Goal: Task Accomplishment & Management: Manage account settings

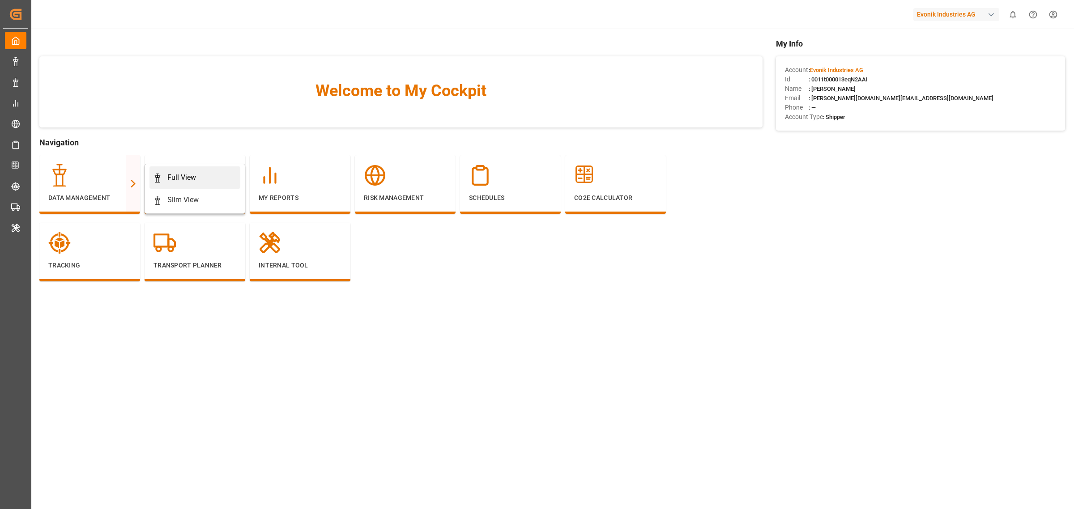
click at [170, 177] on div "Full View" at bounding box center [181, 177] width 29 height 11
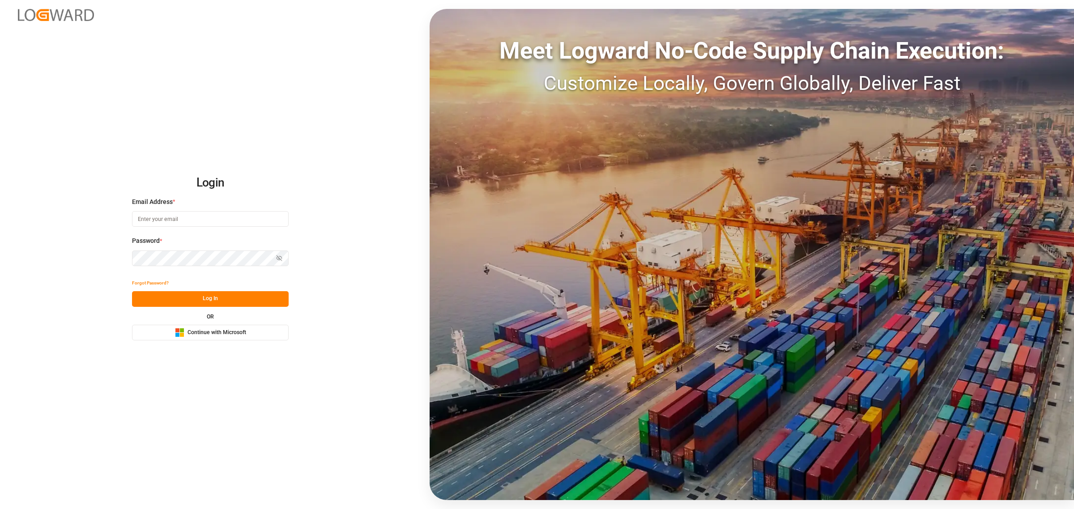
click at [169, 226] on input at bounding box center [210, 219] width 157 height 16
type input "shashidhar.mm@logward.com"
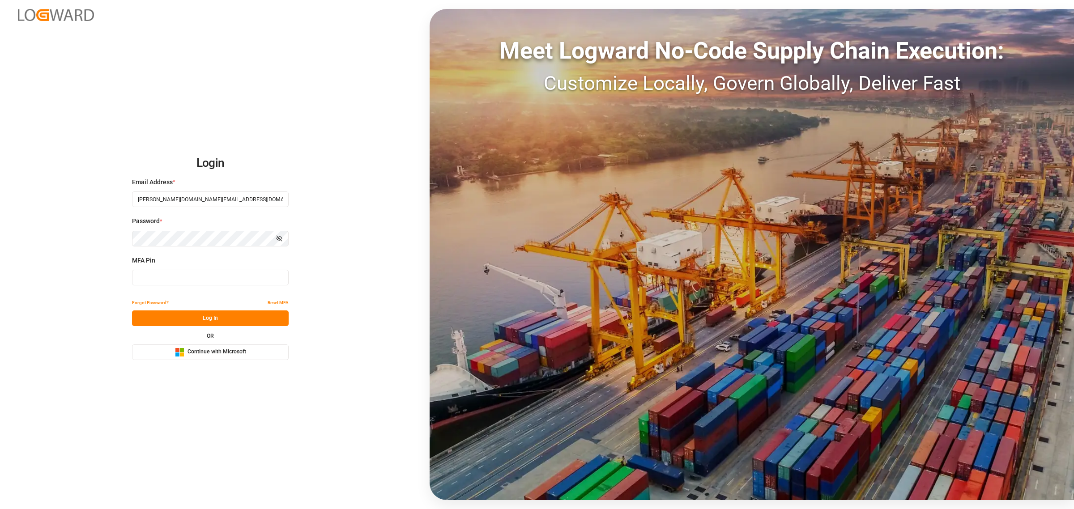
type input "600888"
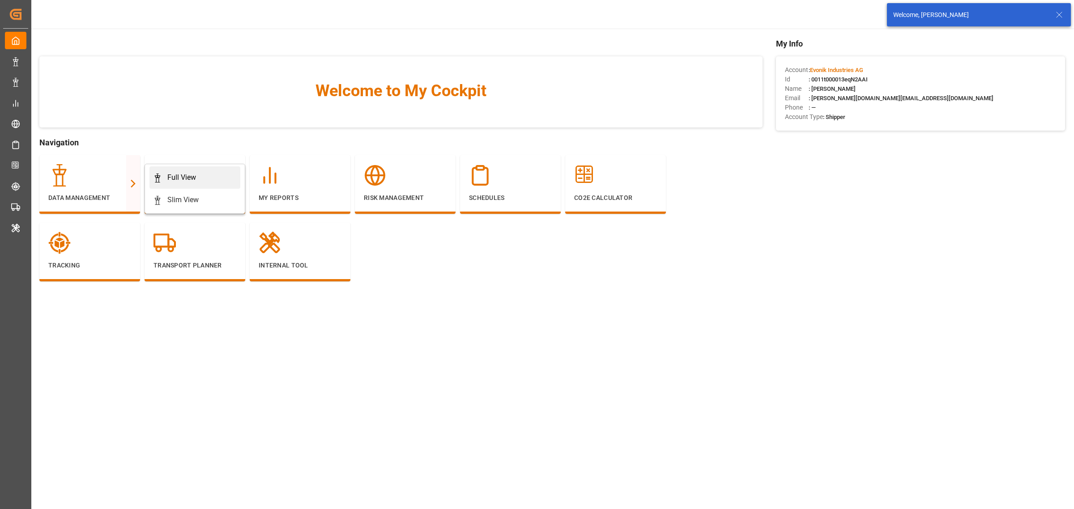
click at [187, 180] on div "Full View" at bounding box center [181, 177] width 29 height 11
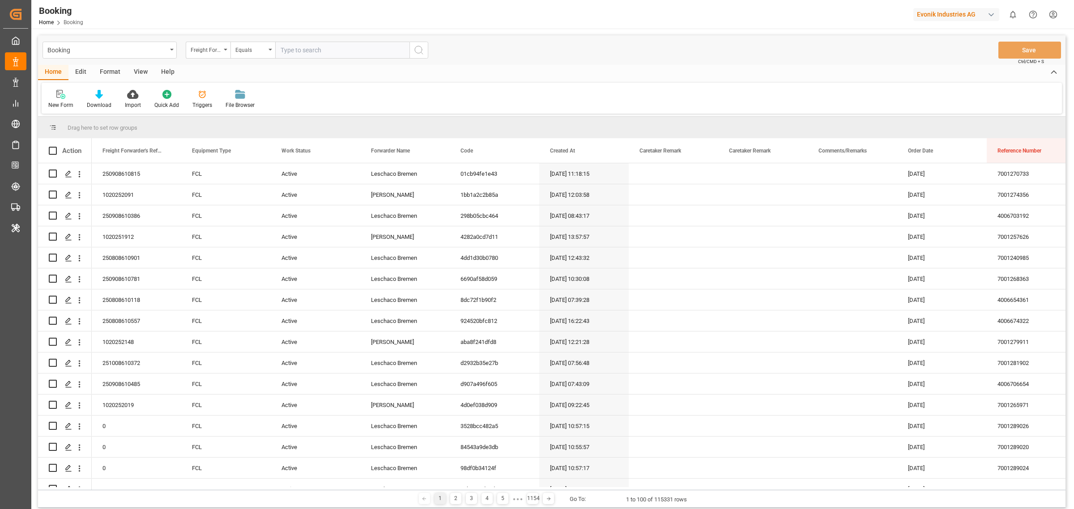
click at [414, 98] on div "New Form Download Import Quick Add Triggers File Browser" at bounding box center [552, 98] width 1020 height 31
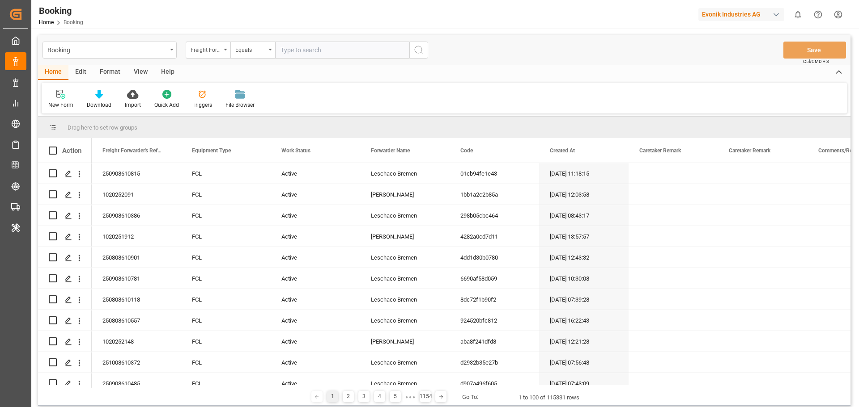
click at [144, 68] on div "View" at bounding box center [140, 72] width 27 height 15
click at [58, 105] on div "Default" at bounding box center [56, 105] width 17 height 8
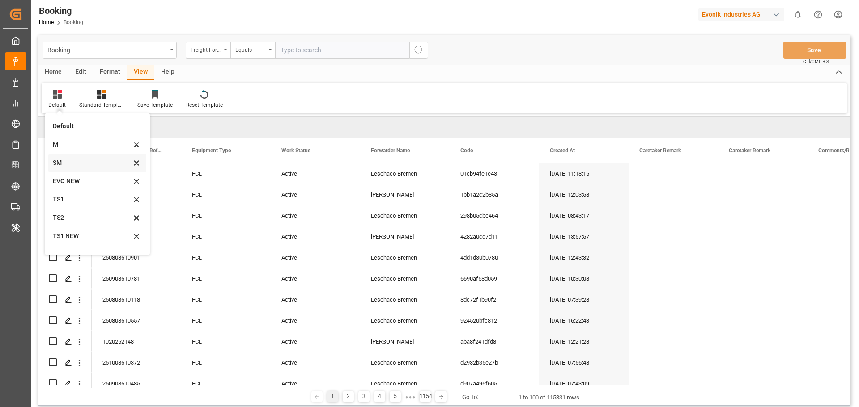
click at [60, 166] on div "SM" at bounding box center [92, 162] width 78 height 9
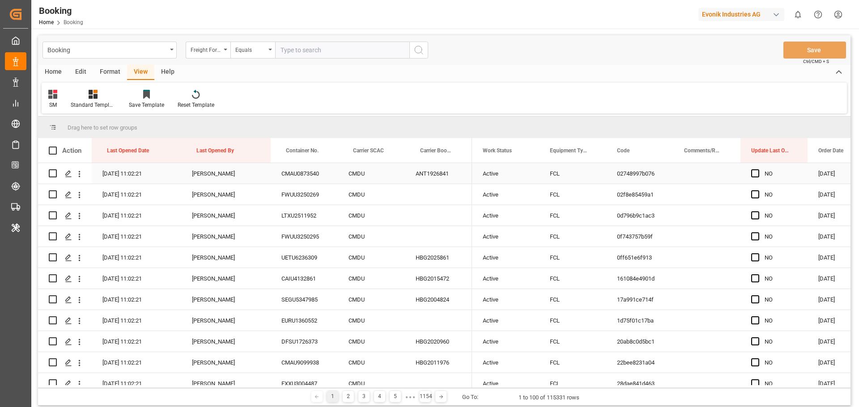
drag, startPoint x: 80, startPoint y: 175, endPoint x: 111, endPoint y: 189, distance: 33.7
click at [80, 175] on icon "open menu" at bounding box center [79, 174] width 9 height 9
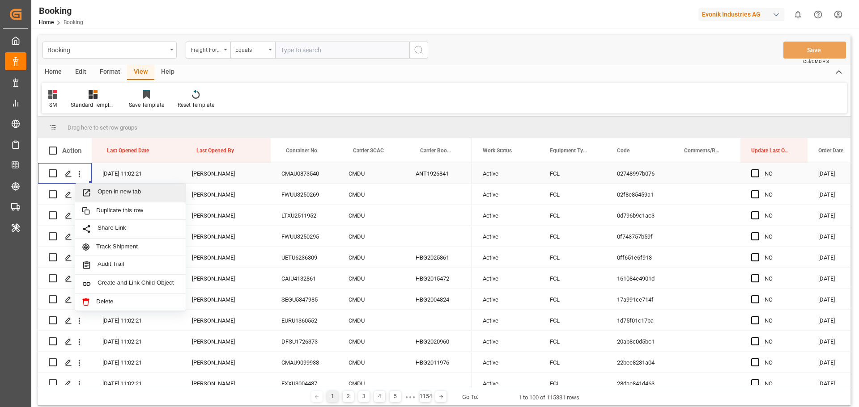
click at [107, 189] on span "Open in new tab" at bounding box center [138, 192] width 81 height 9
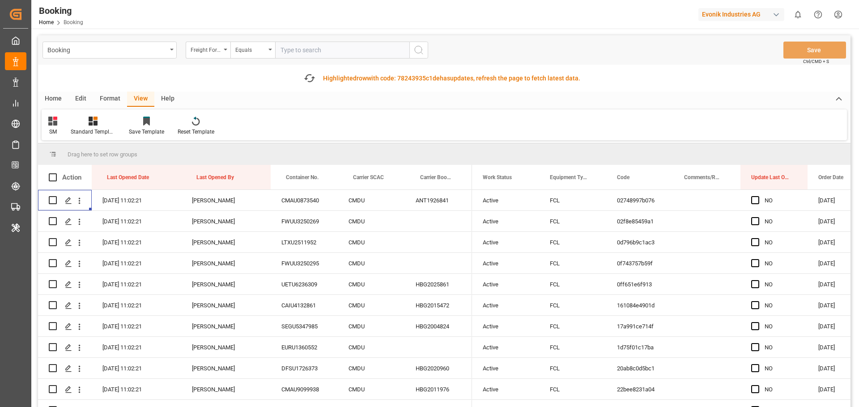
click at [106, 99] on div "Format" at bounding box center [110, 99] width 34 height 15
click at [66, 131] on div "Filter Rows" at bounding box center [61, 132] width 26 height 8
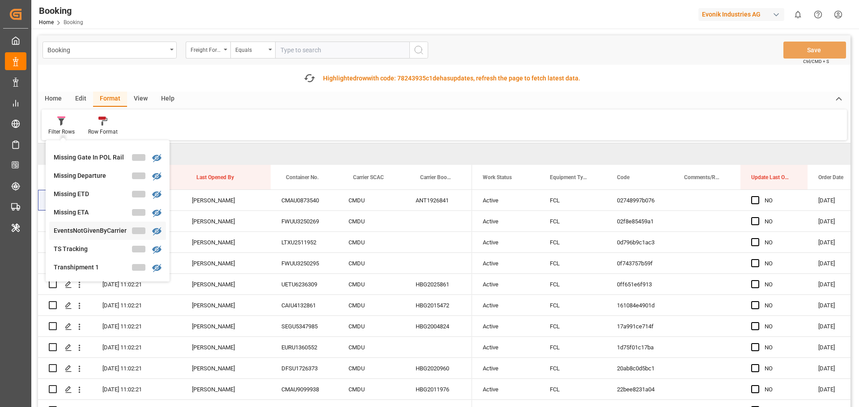
scroll to position [268, 0]
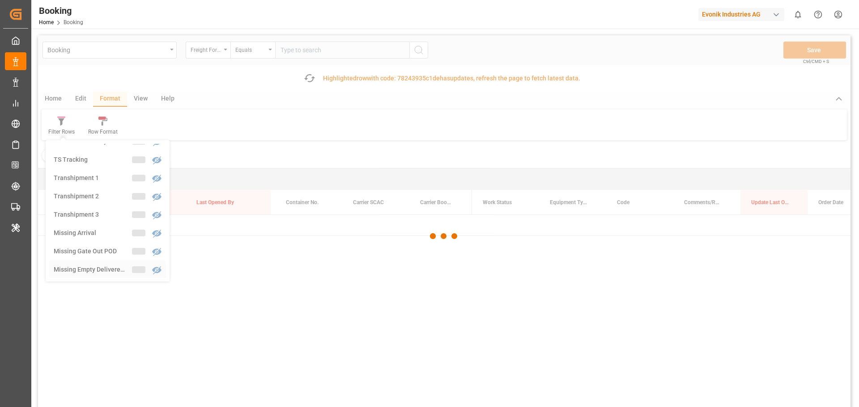
click at [93, 267] on div "Booking Freight Forwarder's Reference No. Equals Save Ctrl/CMD + S Fetch latest…" at bounding box center [444, 246] width 812 height 423
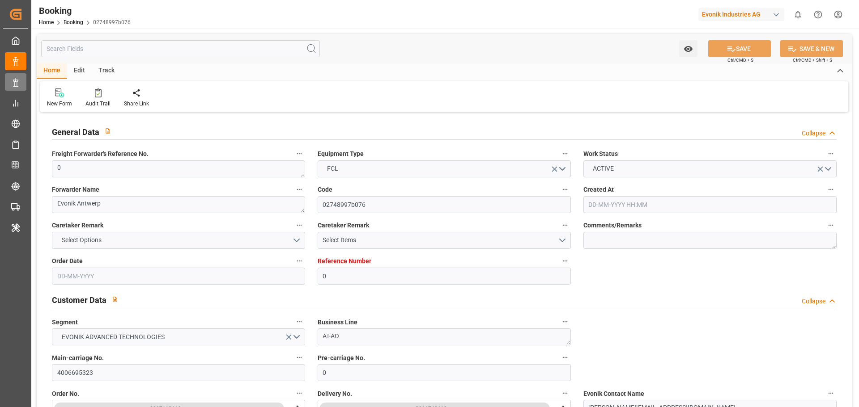
type input "0"
type input "9224312"
type input "CMACGM"
type input "CMA CGM Group"
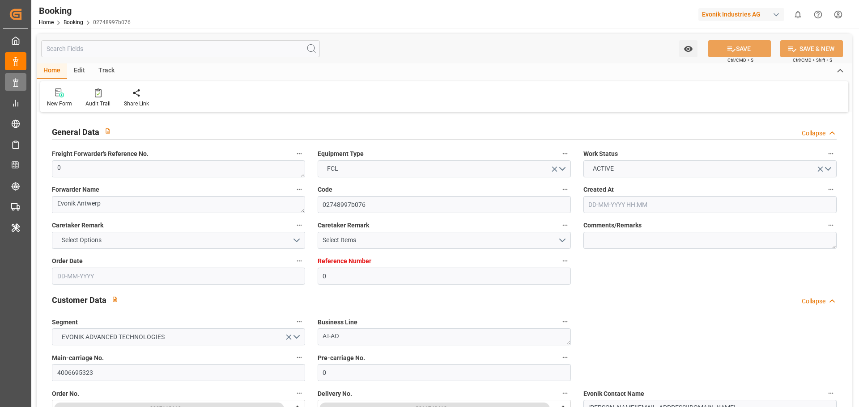
type input "BEANR"
type input "LYBEN"
type input "MTDIS"
type input "0"
type input "BEANR"
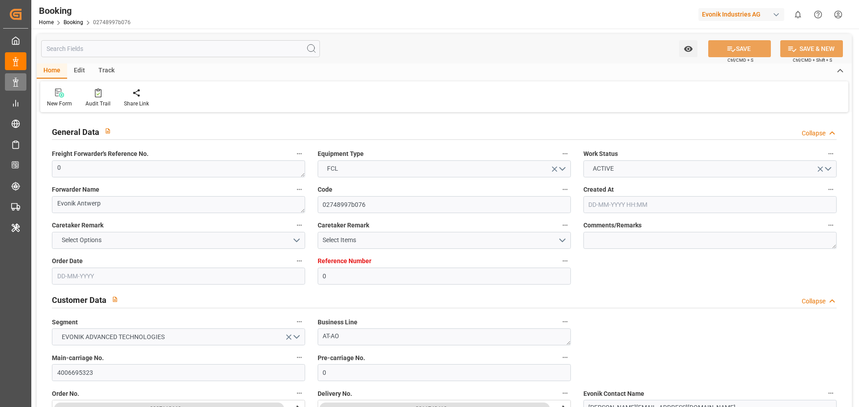
type input "LYBEN"
type input "13-08-2025 06:23"
type input "13-08-2025"
type input "01-10-2025"
type input "05-09-2025"
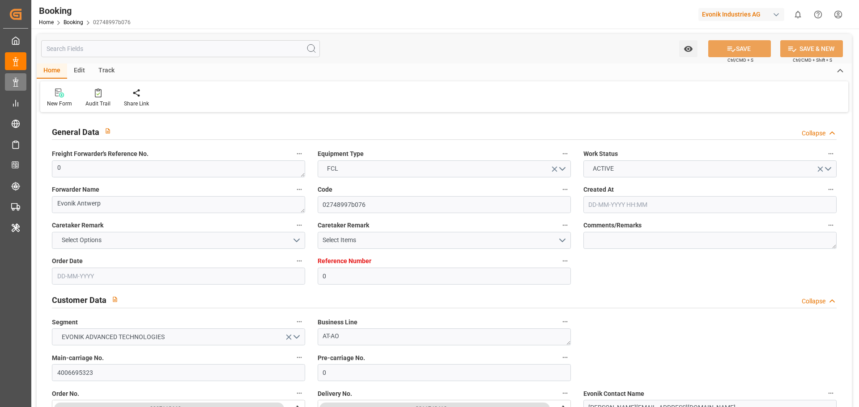
type input "09-09-2025 00:00"
type input "18-09-2025 06:00"
type input "[DATE] 00:00"
type input "18-09-2025 10:06"
type input "11-09-2025 13:26"
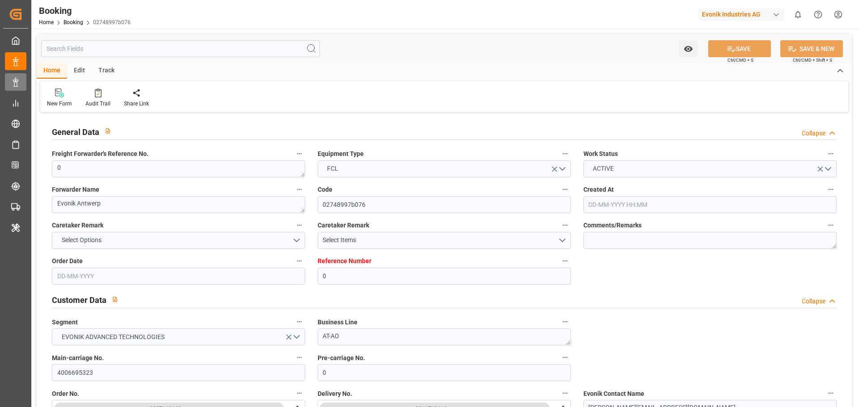
type input "13-10-2025 04:00"
type input "13-10-2025 00:00"
type input "05-10-2025 01:00"
type input "01-10-2025 00:00"
type input "03-10-2025 14:00"
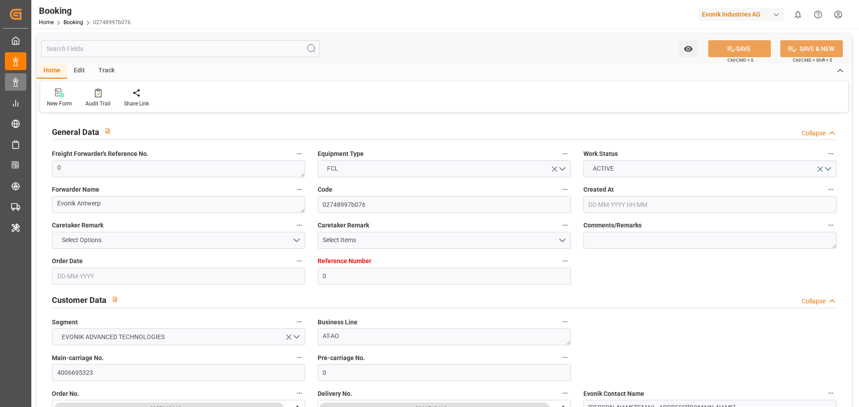
type input "03-10-2025 00:00"
type input "30-09-2025 11:02"
type input "30-09-2025"
type input "18-09-2025 01:12"
type input "18-09-2025 06:00"
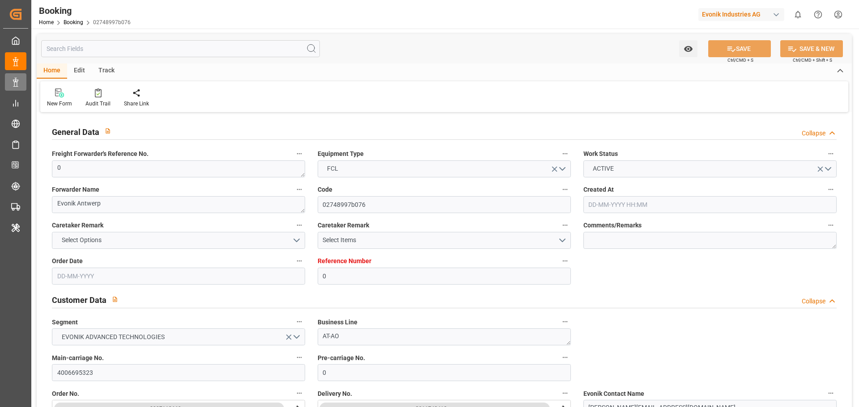
type input "18-09-2025 10:58"
type input "05-10-2025 01:00"
type input "05-10-2025 18:05"
type input "03-10-2025 14:00"
type input "13-10-2025 04:00"
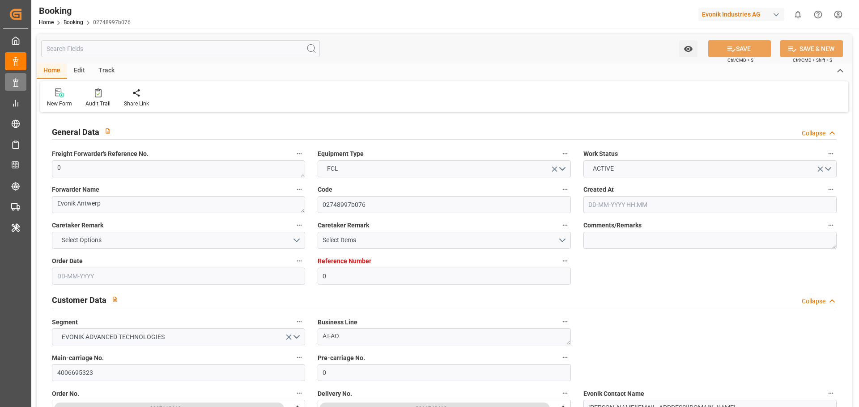
type input "13-10-2025 23:23"
type input "17-10-2025 23:23"
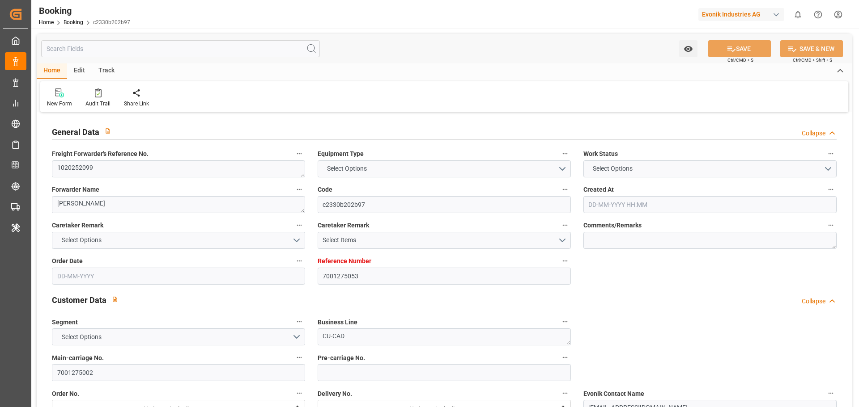
type input "7001275053"
type input "9708813"
type input "Hapag Lloyd"
type input "Hapag Lloyd Aktiengesellschaft"
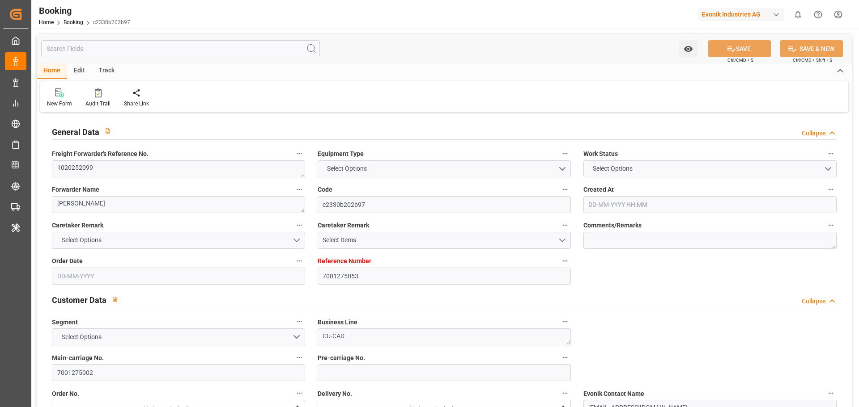
type input "NLRTM"
type input "VNSGN"
type input "SGSIN"
type input "VNVUT"
type input "0"
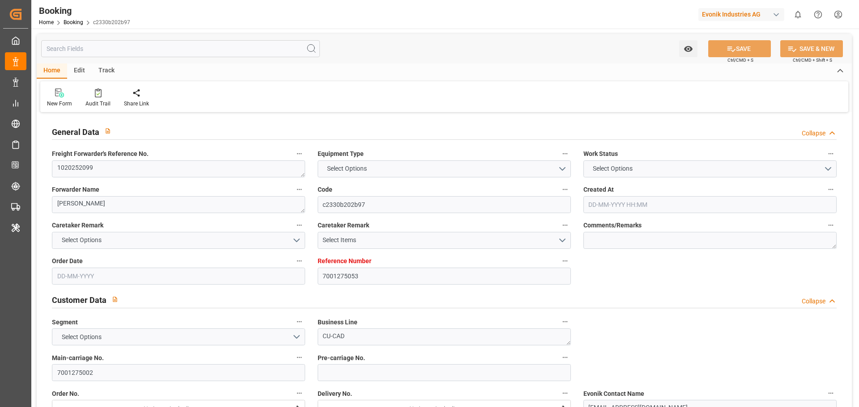
type input "NLRTM"
type input "VNVUT"
type input "9243306"
type input "[DATE] 07:14"
type input "[DATE]"
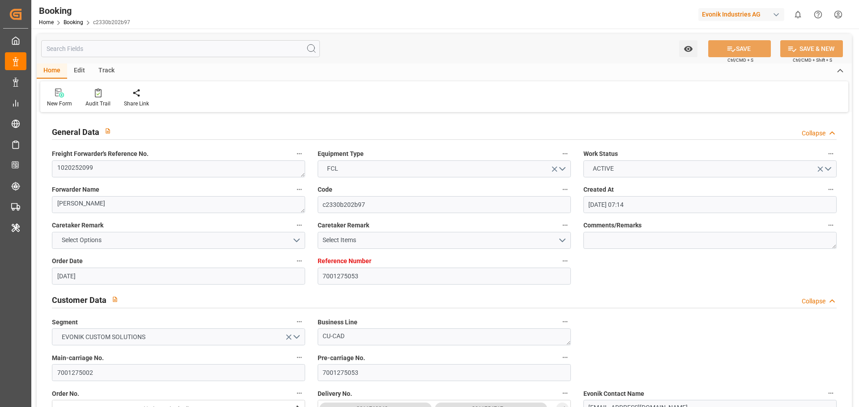
type input "[DATE]"
type input "25-09-2025"
type input "22-09-2025 00:00"
type input "25-09-2025 00:00"
type input "23-09-2025 00:00"
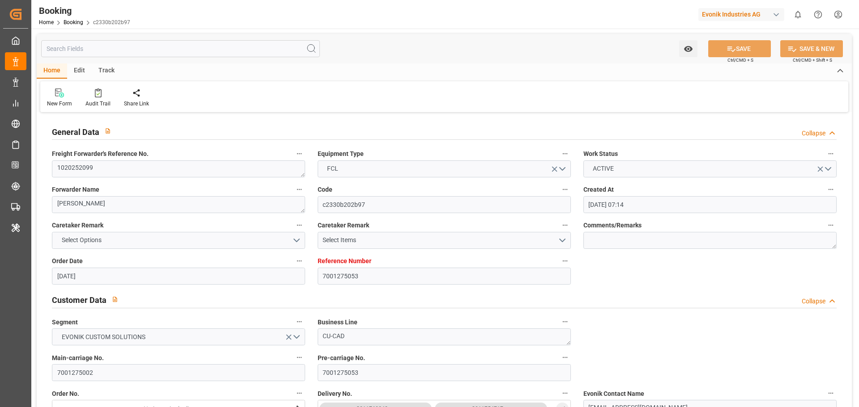
type input "28-09-2025 13:00"
type input "28-09-2025 00:00"
type input "28-09-2025 17:00"
type input "23-09-2025 20:09"
type input "16-11-2025 15:00"
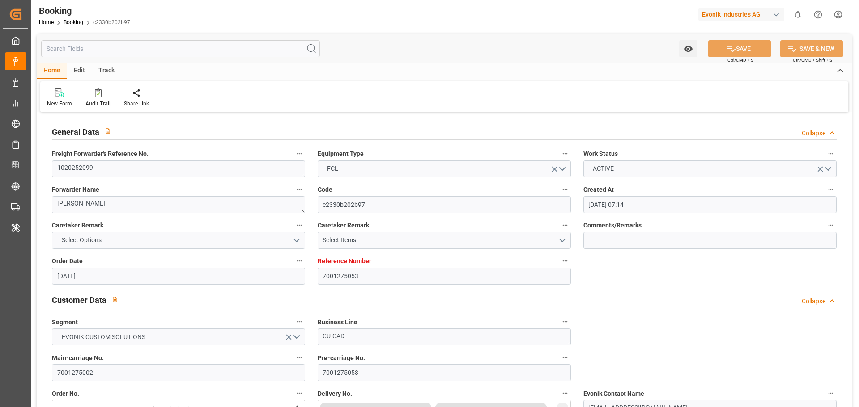
type input "03-11-2025 00:00"
type input "03-11-2025 06:00"
type input "31-10-2025 00:00"
type input "07-11-2025 15:00"
type input "07-11-2025 00:00"
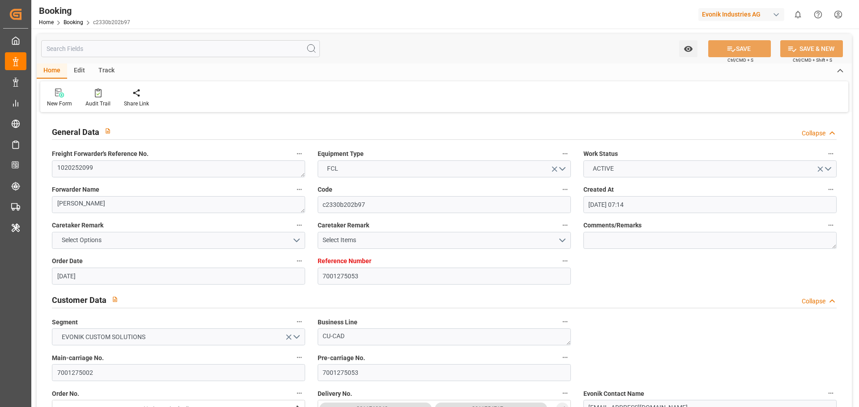
type input "16-11-2025 00:00"
type input "17-11-2025 00:00"
type input "30-09-2025 09:22"
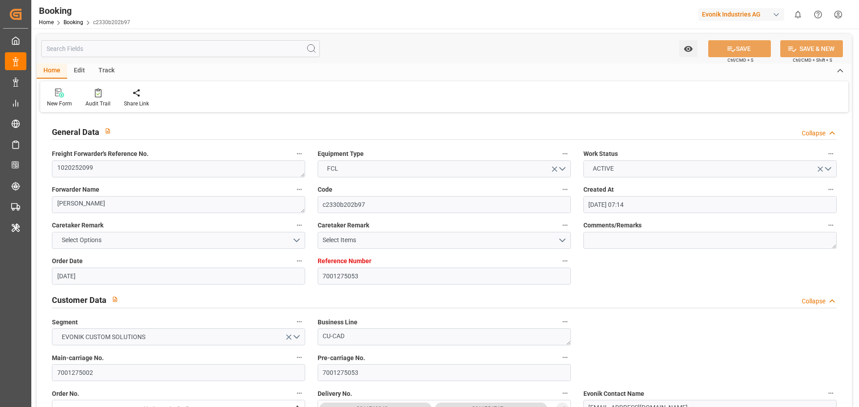
type input "29-09-2025"
type input "28-09-2025 11:12"
type input "28-09-2025 13:00"
type input "03-11-2025 06:00"
type input "03-11-2025 18:39"
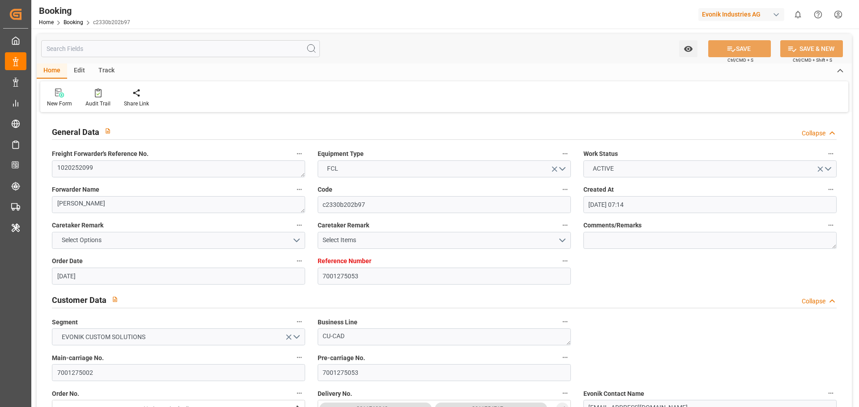
type input "07-11-2025 15:00"
type input "16-11-2025 15:00"
type input "16-11-2025 22:16"
type input "17-11-2025 12:00"
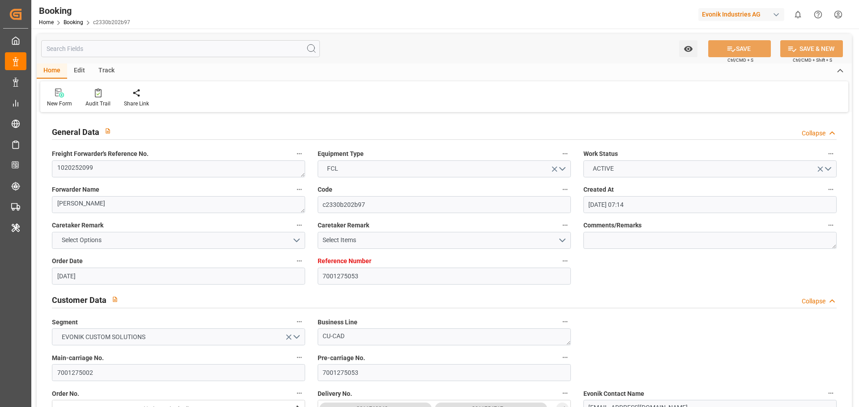
type input "20-11-2025 22:16"
click at [93, 102] on div "Audit Trail" at bounding box center [97, 104] width 25 height 8
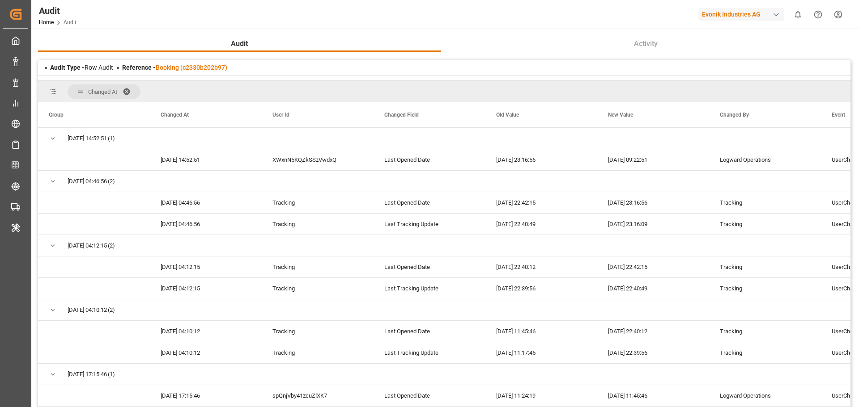
click at [127, 89] on span at bounding box center [130, 92] width 14 height 8
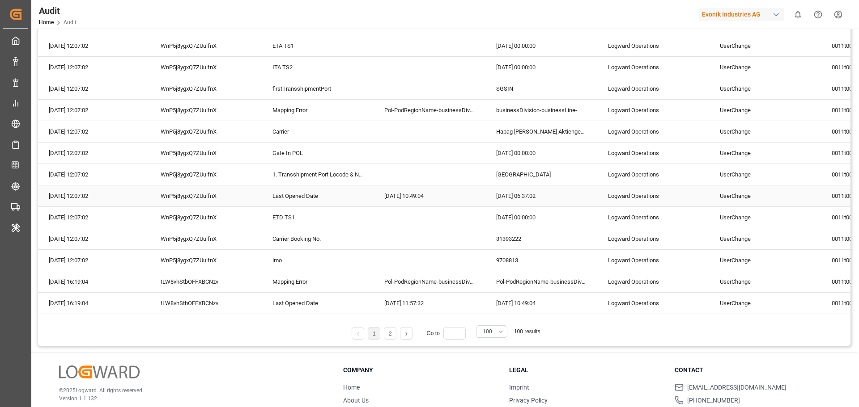
scroll to position [149, 0]
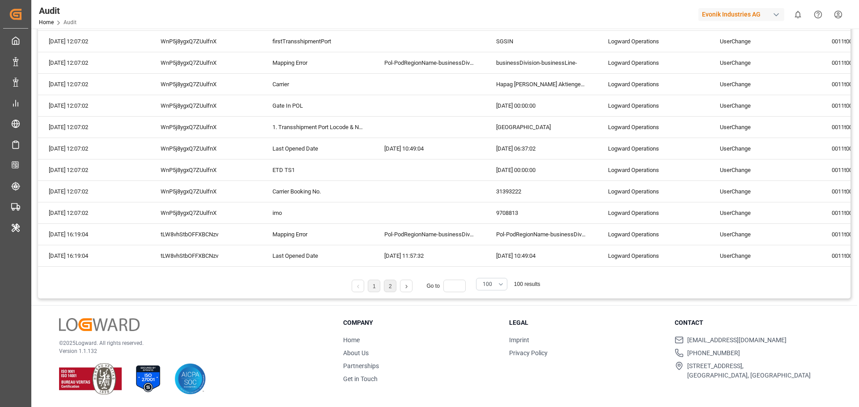
click at [387, 286] on li "2" at bounding box center [390, 286] width 13 height 13
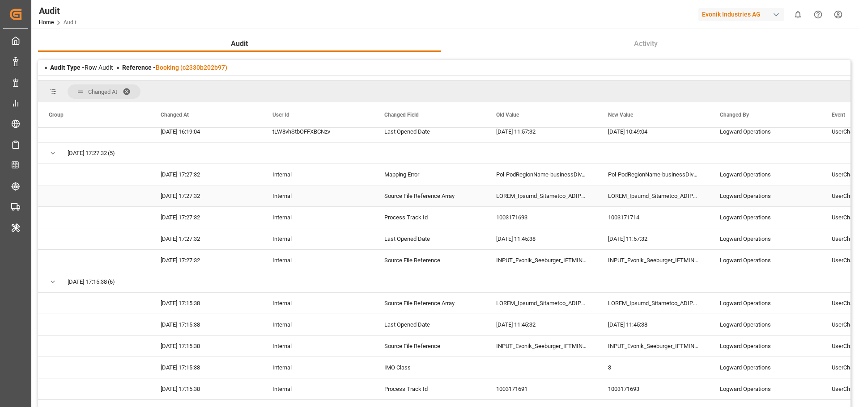
scroll to position [0, 0]
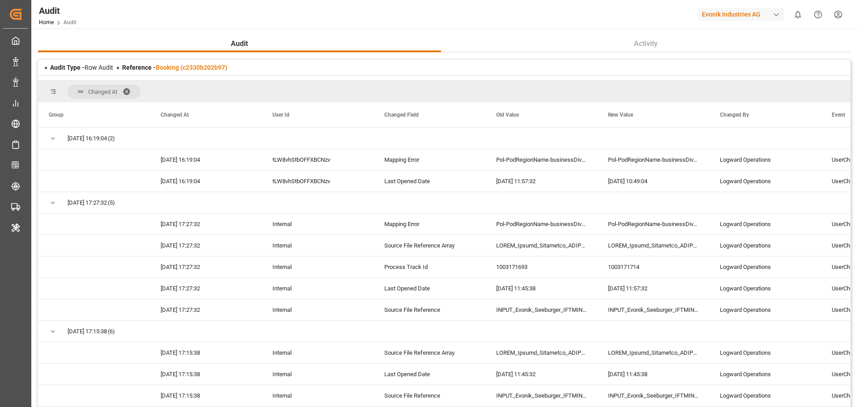
click at [128, 92] on span at bounding box center [130, 92] width 14 height 8
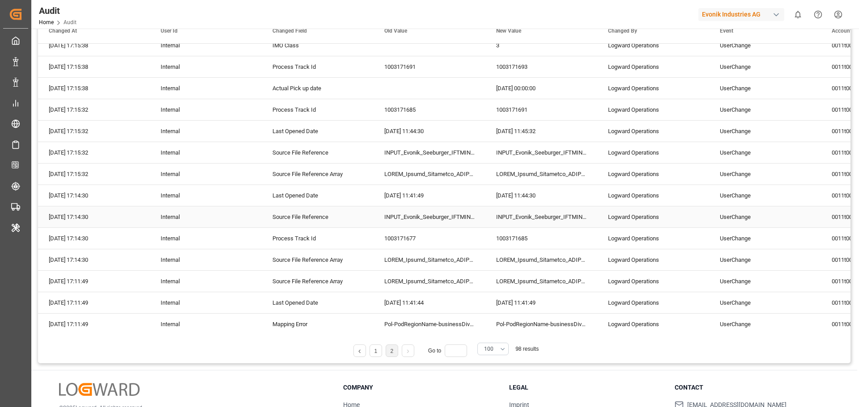
scroll to position [149, 0]
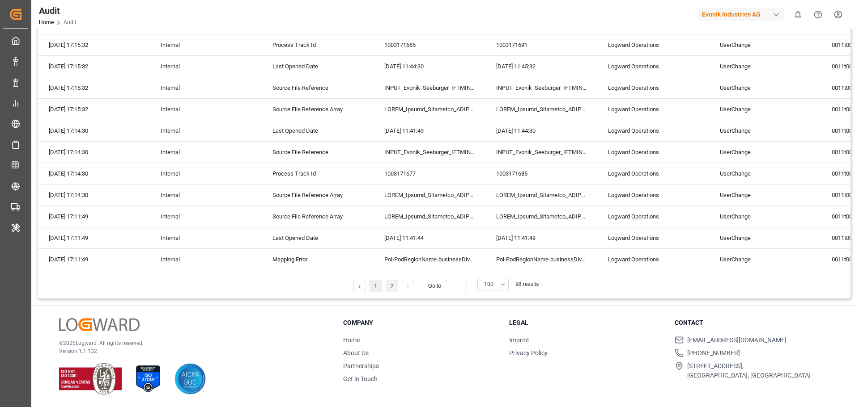
click at [373, 287] on li "1" at bounding box center [375, 286] width 13 height 13
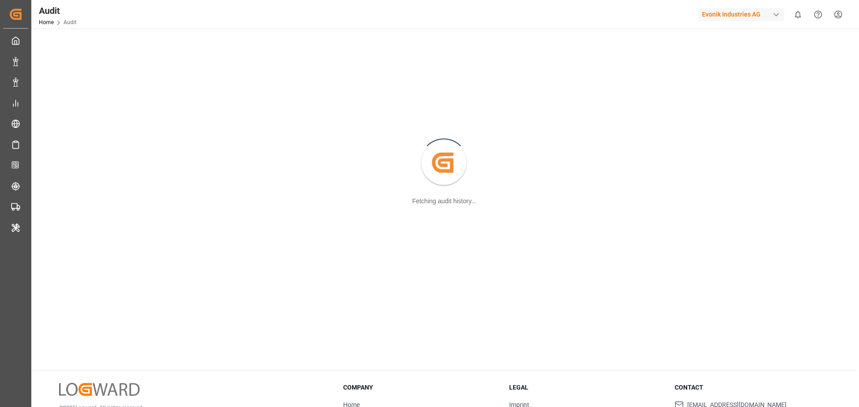
scroll to position [0, 0]
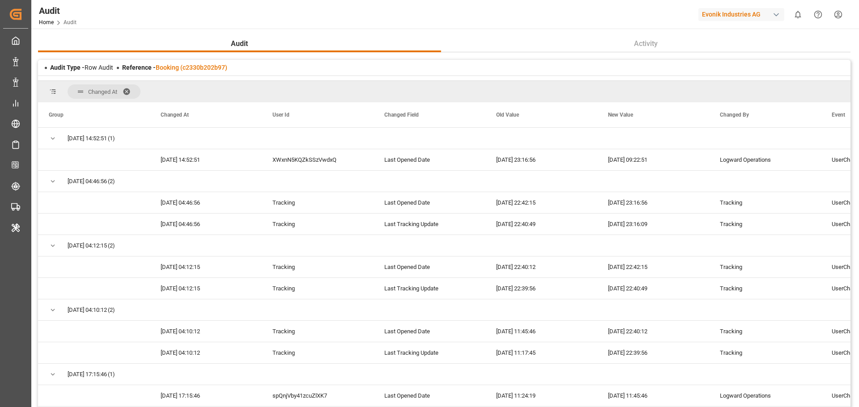
click at [129, 91] on span at bounding box center [130, 92] width 14 height 8
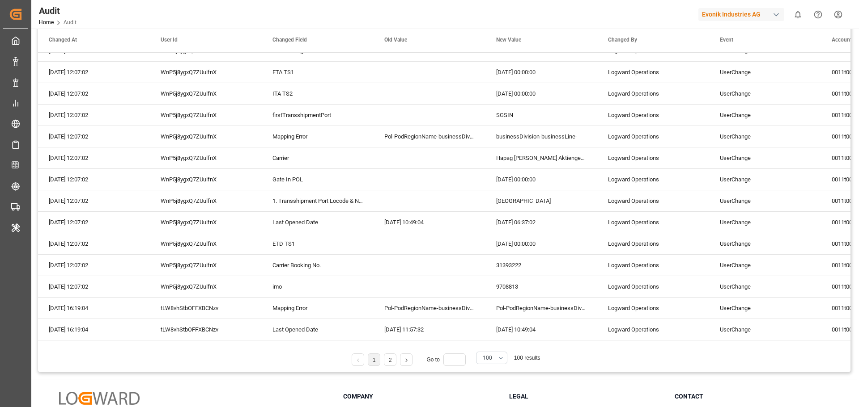
scroll to position [149, 0]
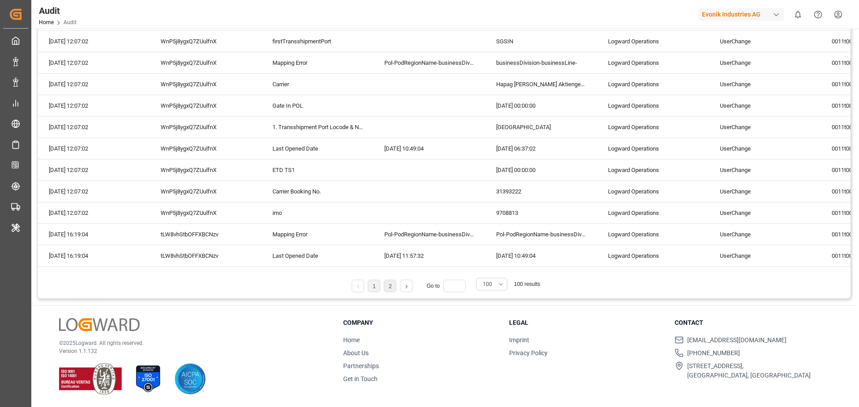
click at [387, 286] on li "2" at bounding box center [390, 286] width 13 height 13
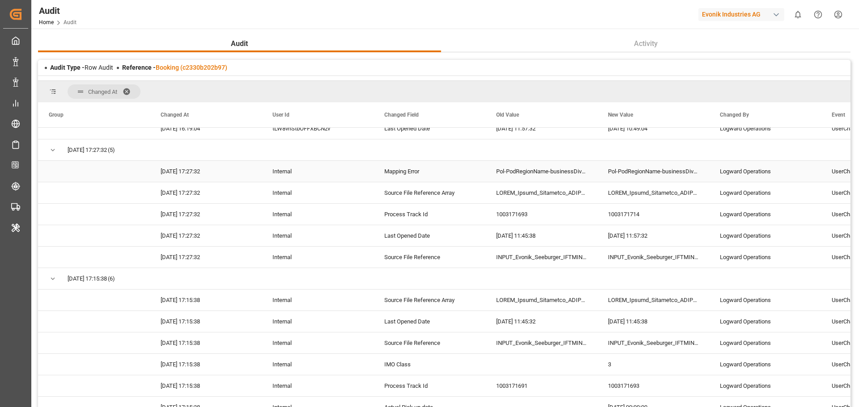
scroll to position [0, 0]
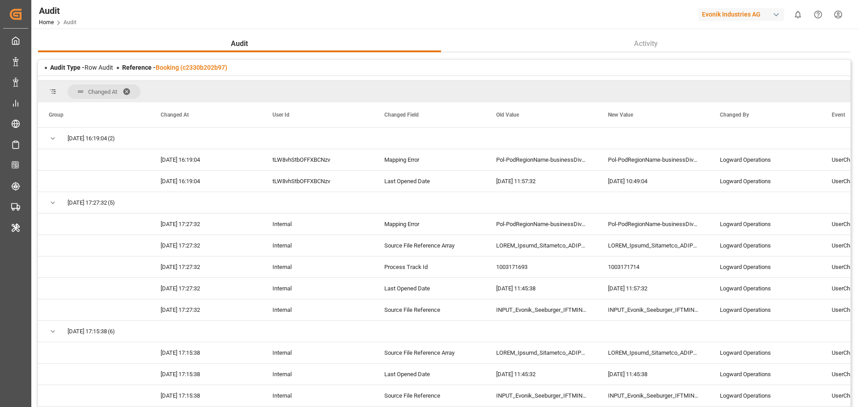
click at [130, 89] on span at bounding box center [130, 92] width 14 height 8
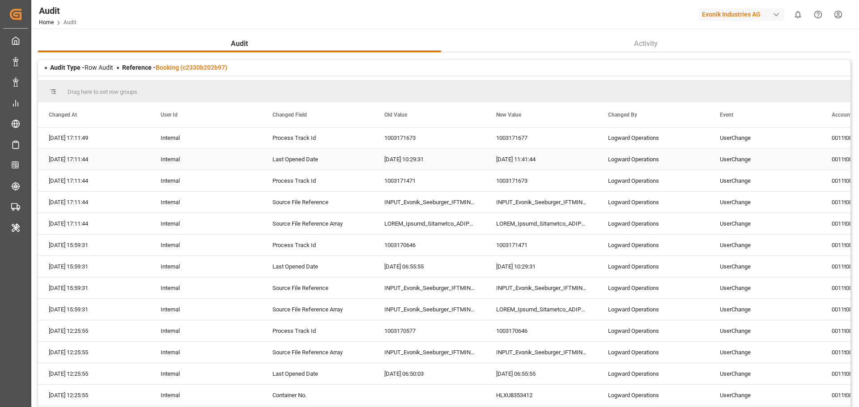
scroll to position [671, 0]
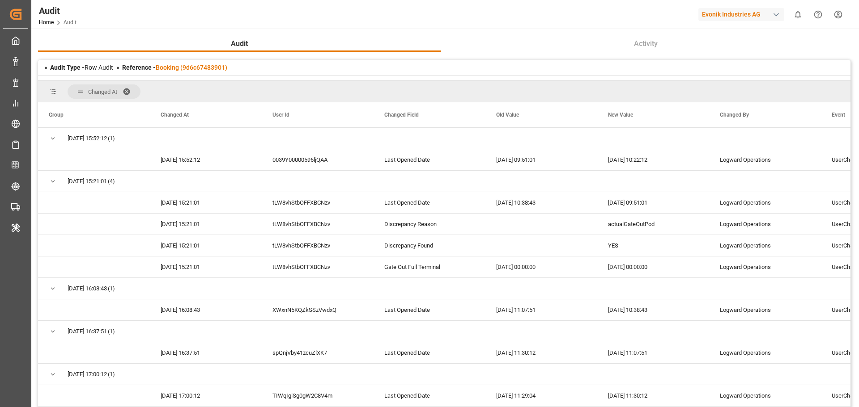
click at [129, 91] on span at bounding box center [130, 92] width 14 height 8
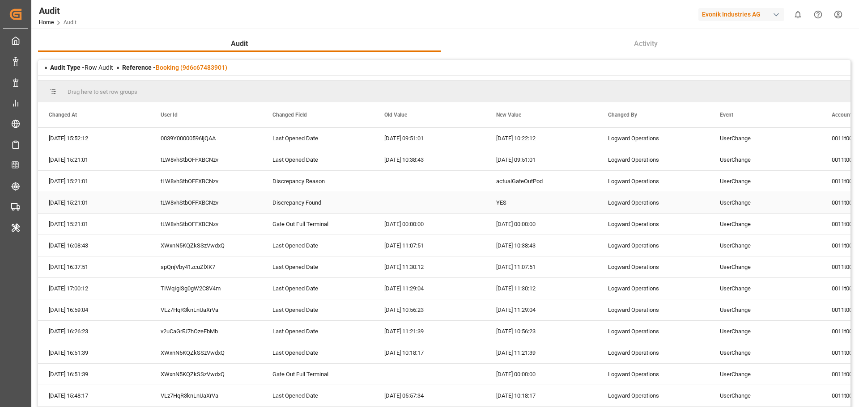
scroll to position [45, 0]
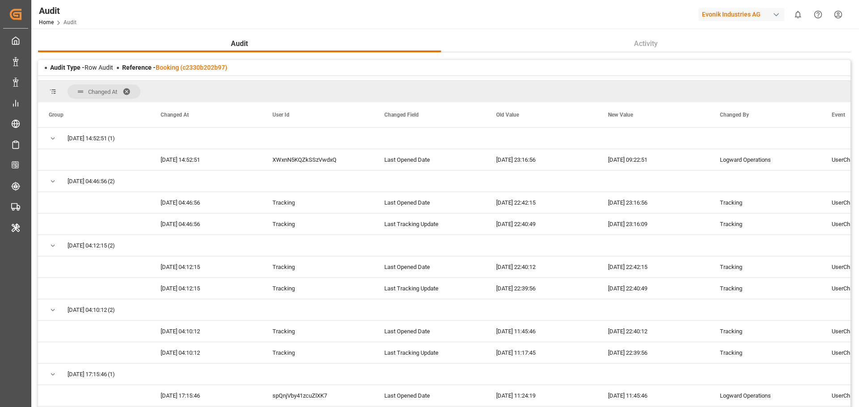
click at [130, 89] on span at bounding box center [130, 92] width 14 height 8
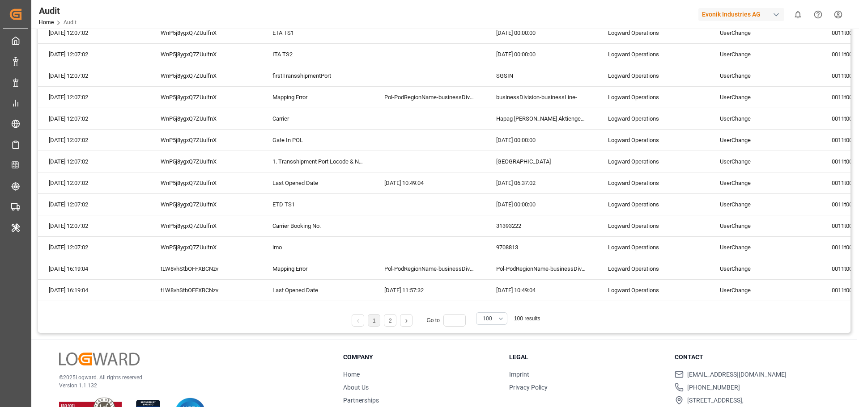
scroll to position [149, 0]
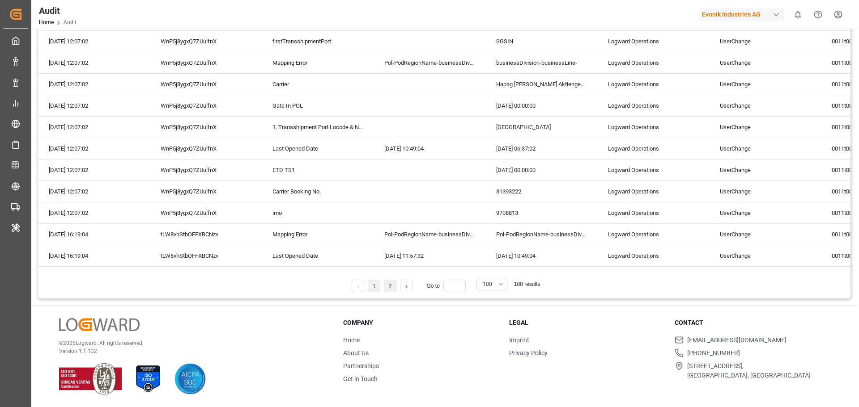
click at [394, 289] on li "2" at bounding box center [390, 286] width 13 height 13
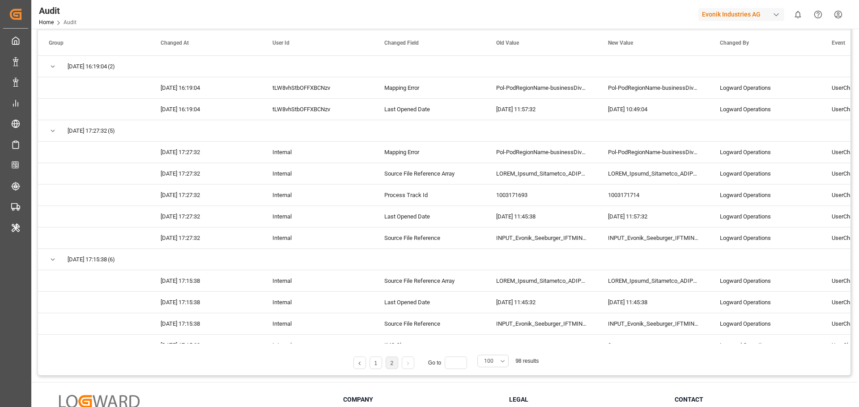
scroll to position [0, 0]
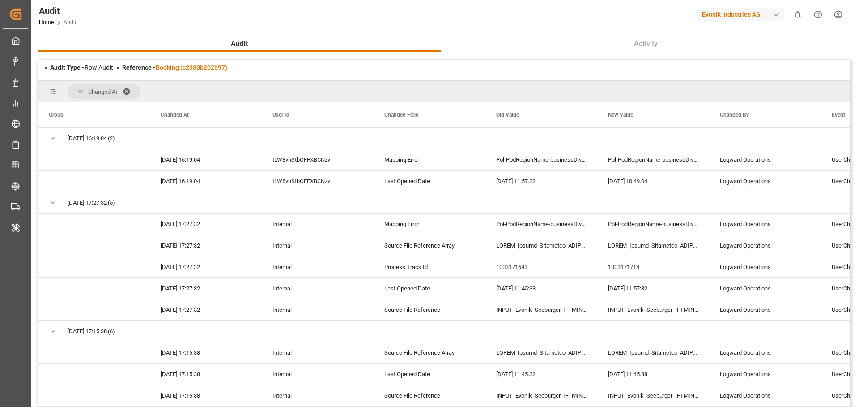
click at [127, 89] on span at bounding box center [130, 92] width 14 height 8
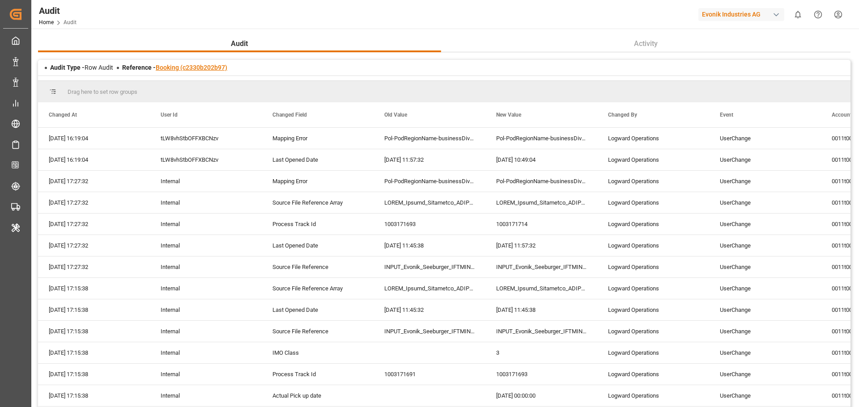
click at [186, 69] on link "Booking (c2330b202b97)" at bounding box center [192, 67] width 72 height 7
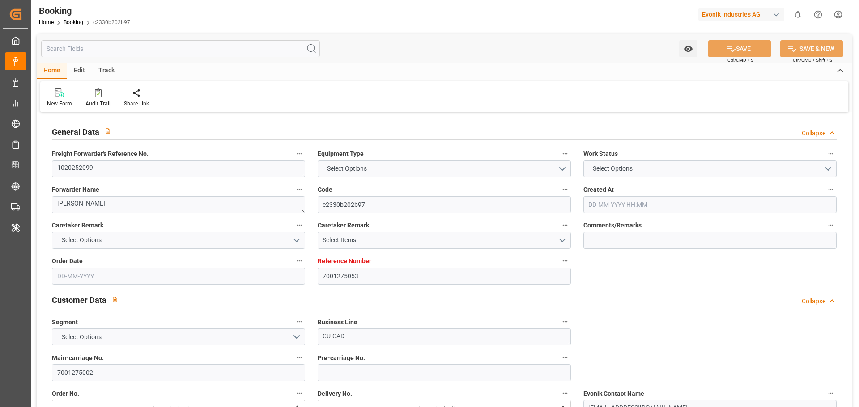
type input "7001275053"
type input "9708813"
type input "Hapag Lloyd"
type input "Hapag Lloyd Aktiengesellschaft"
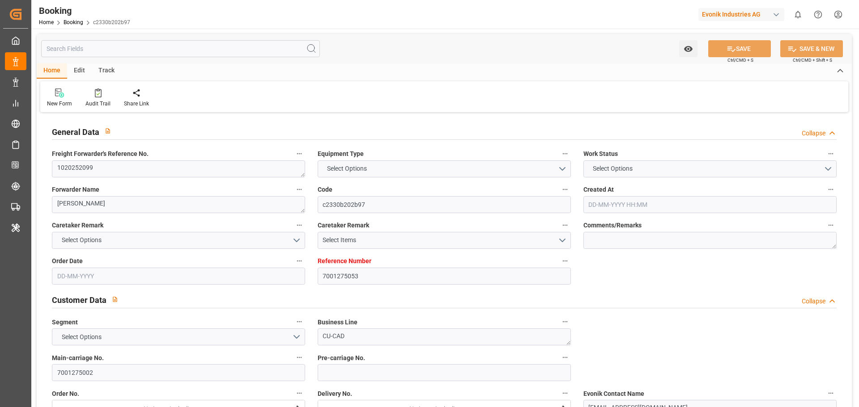
type input "NLRTM"
type input "VNSGN"
type input "SGSIN"
type input "VNVUT"
type input "0"
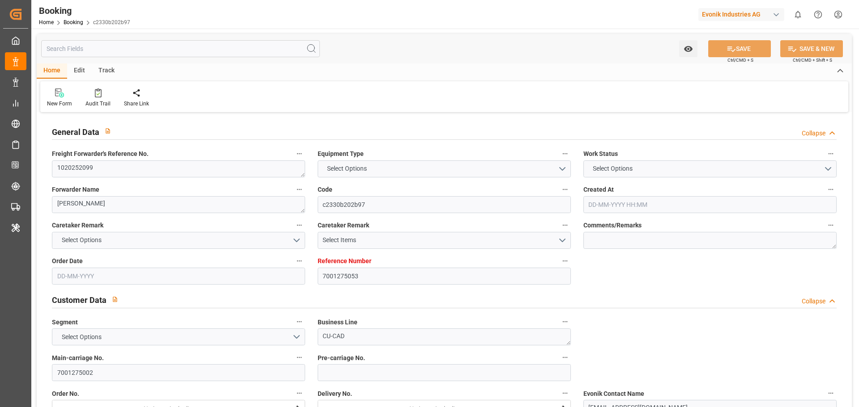
type input "NLRTM"
type input "VNVUT"
type input "9243306"
type input "15-09-2025 07:14"
type input "15-09-2025"
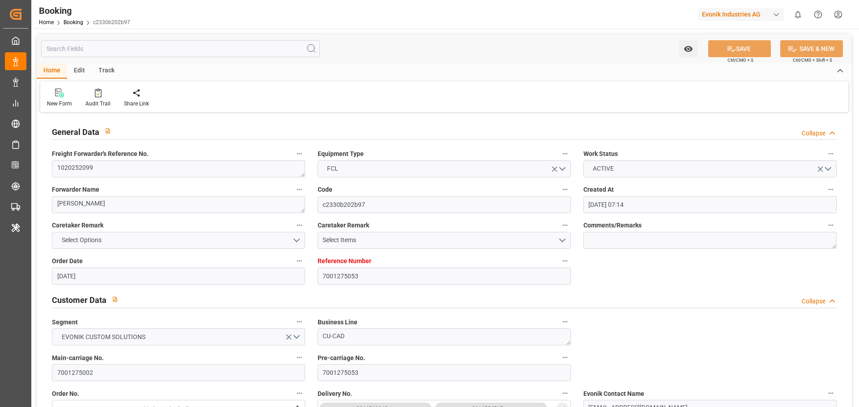
type input "24-11-2025"
type input "25-09-2025"
type input "22-09-2025 00:00"
type input "25-09-2025 00:00"
type input "23-09-2025 00:00"
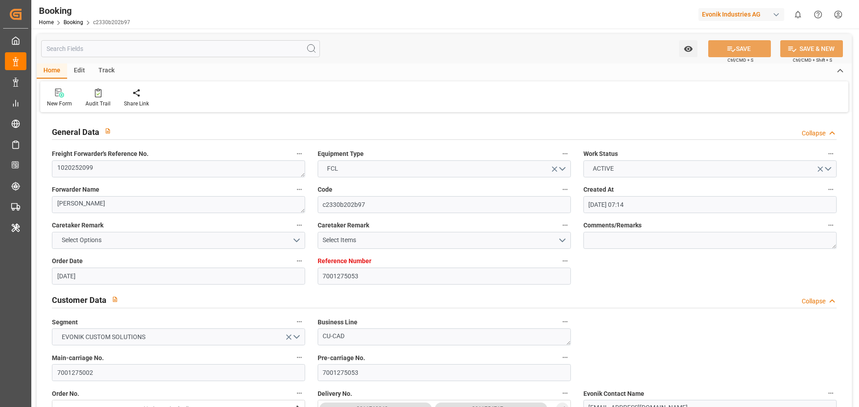
type input "28-09-2025 13:00"
type input "28-09-2025 00:00"
type input "28-09-2025 17:00"
type input "23-09-2025 20:09"
type input "16-11-2025 15:00"
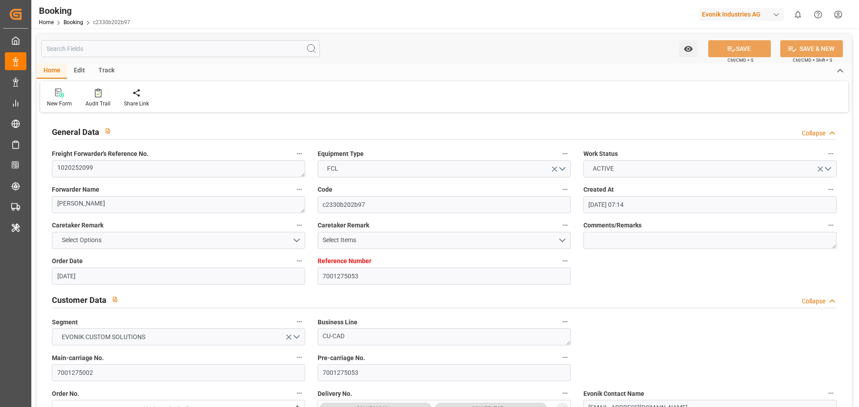
type input "03-11-2025 00:00"
type input "03-11-2025 06:00"
type input "31-10-2025 00:00"
type input "07-11-2025 15:00"
type input "07-11-2025 00:00"
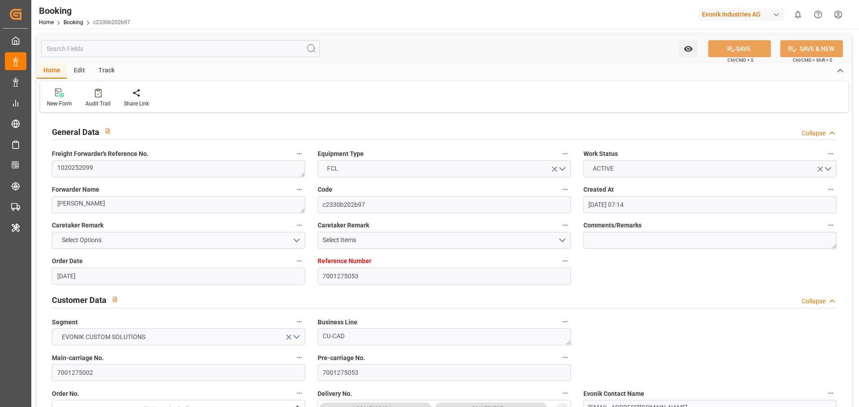
type input "16-11-2025 00:00"
type input "17-11-2025 00:00"
type input "30-09-2025 09:22"
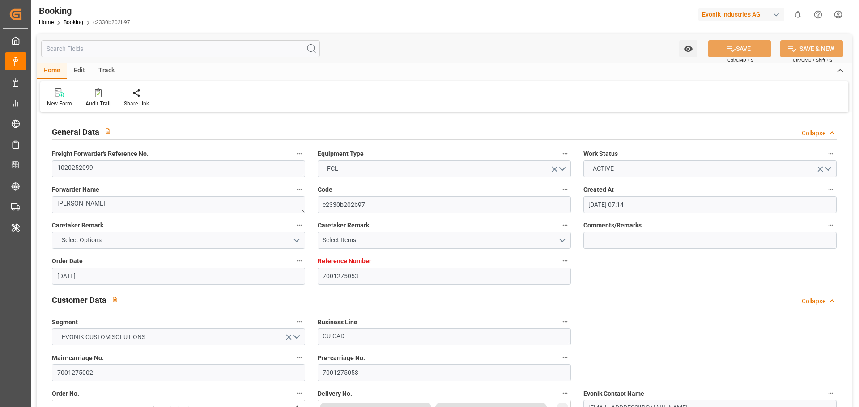
type input "29-09-2025"
type input "28-09-2025 11:12"
type input "28-09-2025 13:00"
type input "03-11-2025 06:00"
type input "03-11-2025 18:39"
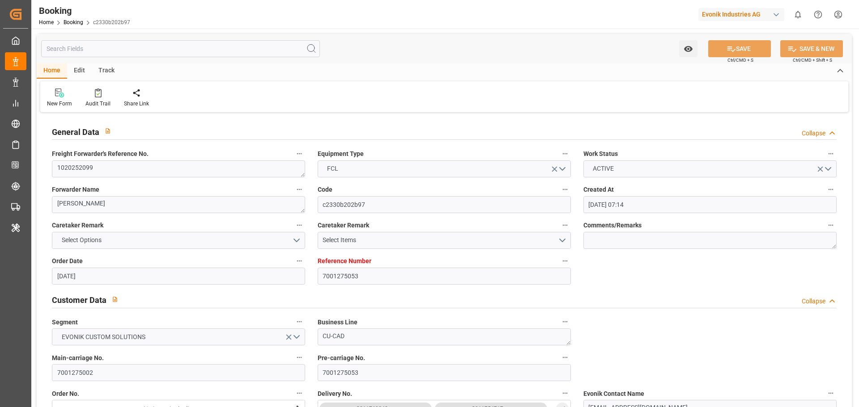
type input "07-11-2025 15:00"
type input "16-11-2025 15:00"
type input "16-11-2025 22:16"
type input "17-11-2025 12:00"
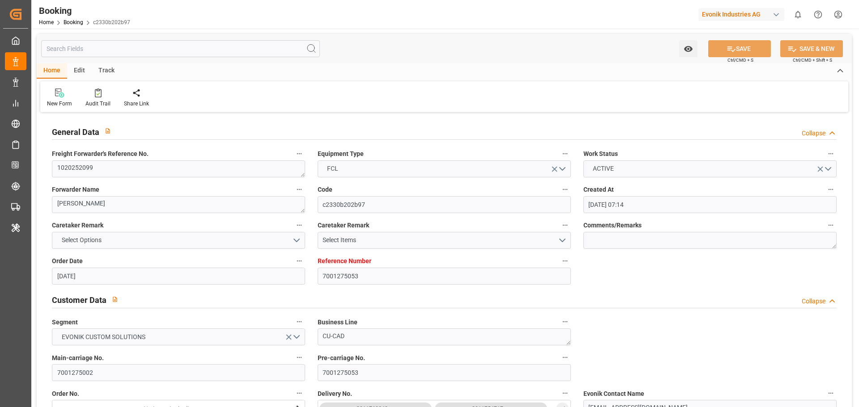
type input "20-11-2025 22:16"
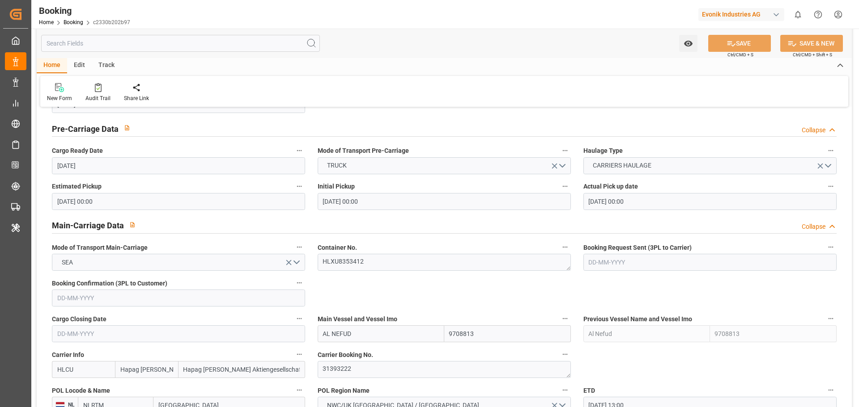
scroll to position [671, 0]
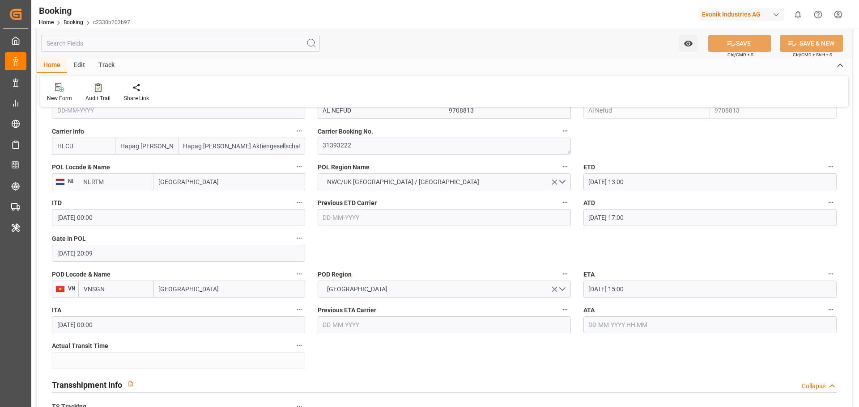
click at [93, 95] on div "Audit Trail" at bounding box center [97, 98] width 25 height 8
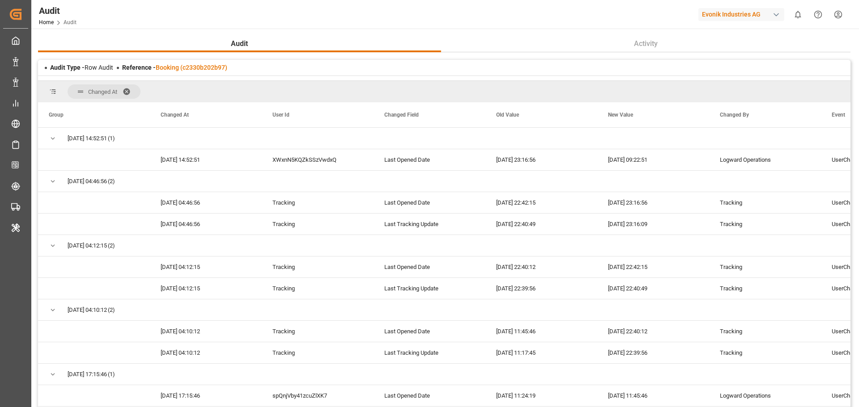
click at [128, 90] on span at bounding box center [130, 92] width 14 height 8
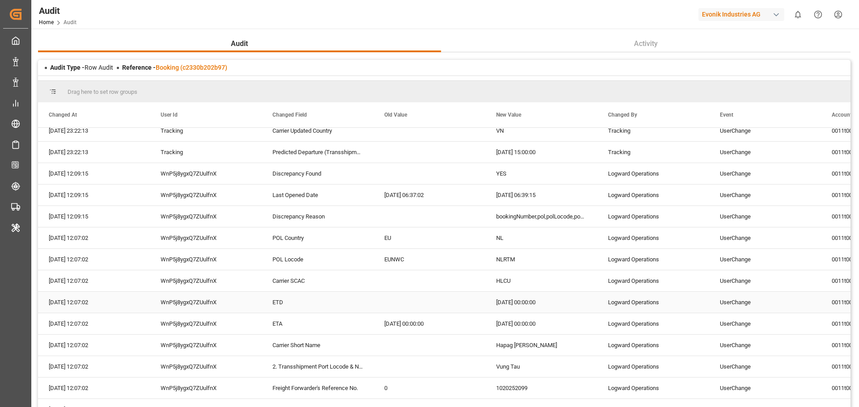
scroll to position [1252, 0]
click at [562, 222] on div "bookingNumber,pol,polLocode,pod,podLocode,actualGateInPol,estimatedDeparturePol…" at bounding box center [541, 217] width 112 height 21
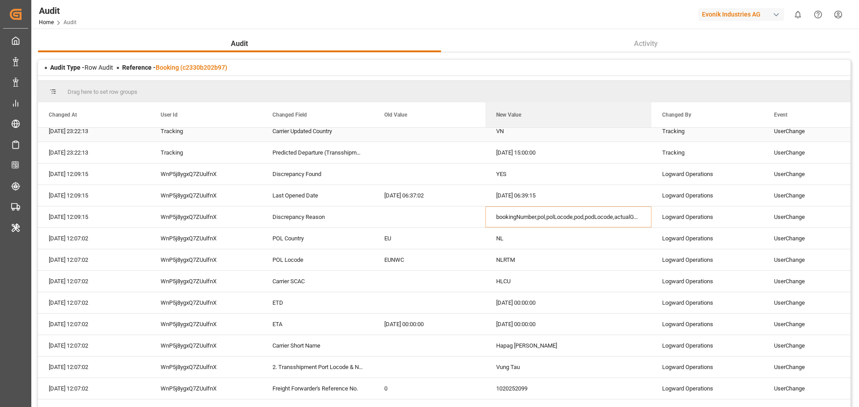
drag, startPoint x: 597, startPoint y: 112, endPoint x: 647, endPoint y: 135, distance: 55.3
click at [647, 135] on div "Changed At User Id Changed Field Event 0" at bounding box center [444, 260] width 812 height 317
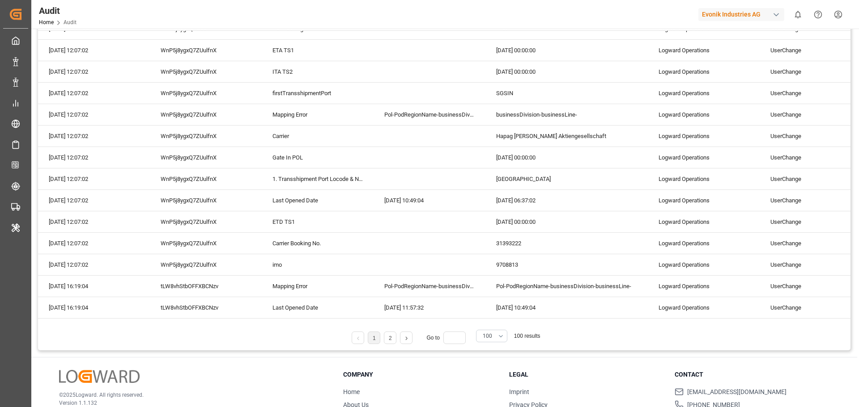
scroll to position [45, 0]
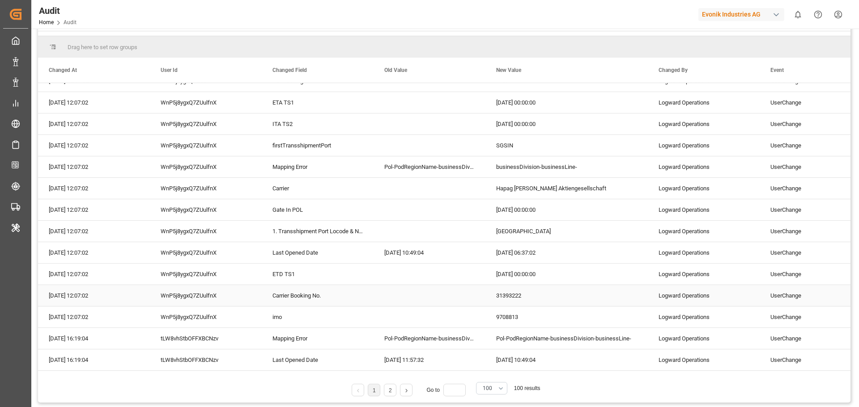
click at [503, 290] on div "31393222" at bounding box center [566, 295] width 162 height 21
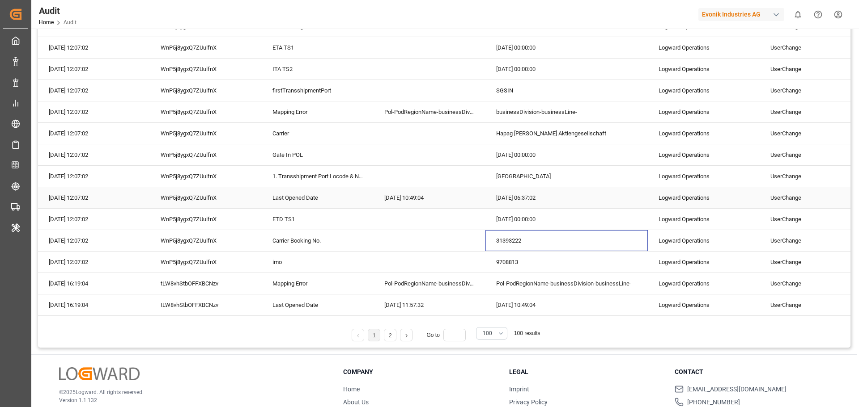
scroll to position [149, 0]
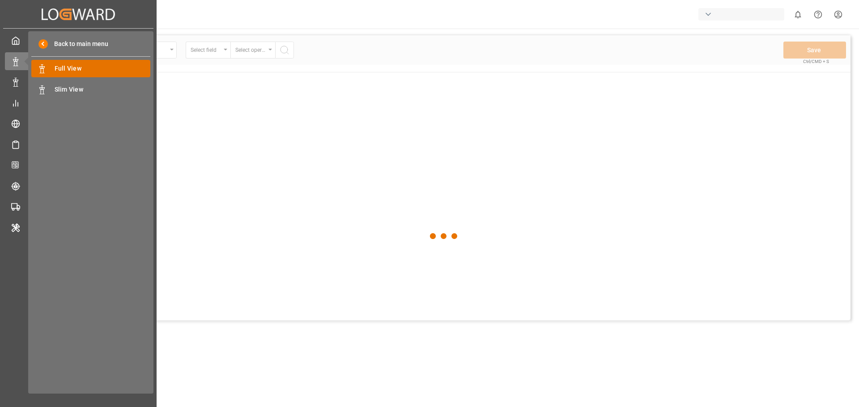
click at [86, 72] on span "Full View" at bounding box center [103, 68] width 96 height 9
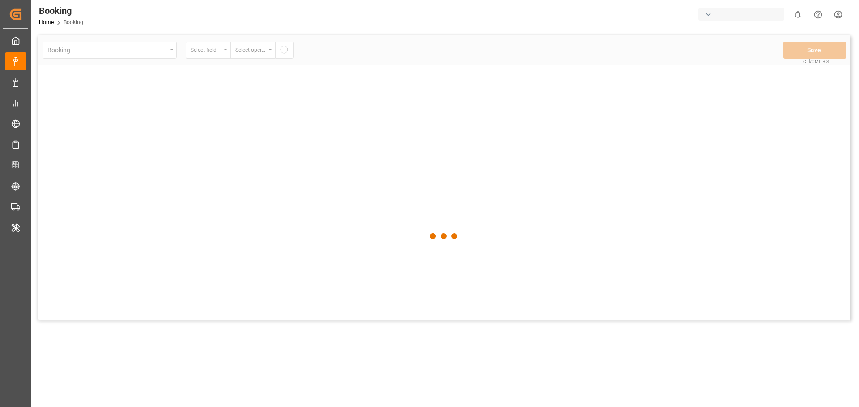
click at [836, 16] on html "Created by potrace 1.15, written by [PERSON_NAME] [DATE]-[DATE] Created by potr…" at bounding box center [429, 203] width 859 height 407
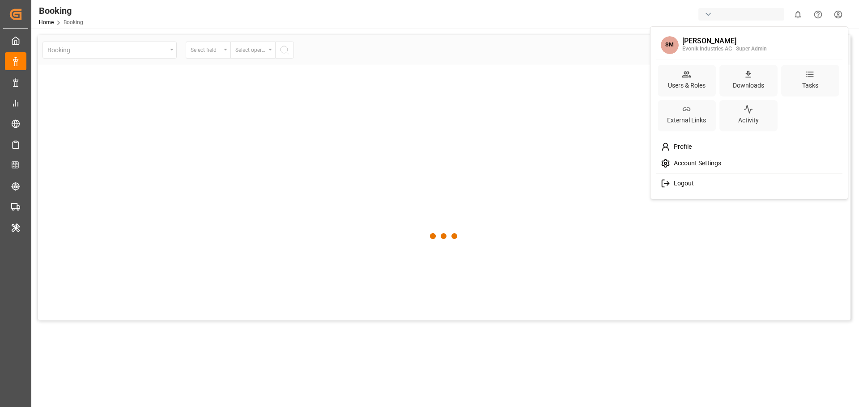
click at [678, 182] on span "Logout" at bounding box center [682, 184] width 24 height 8
